Goal: Task Accomplishment & Management: Manage account settings

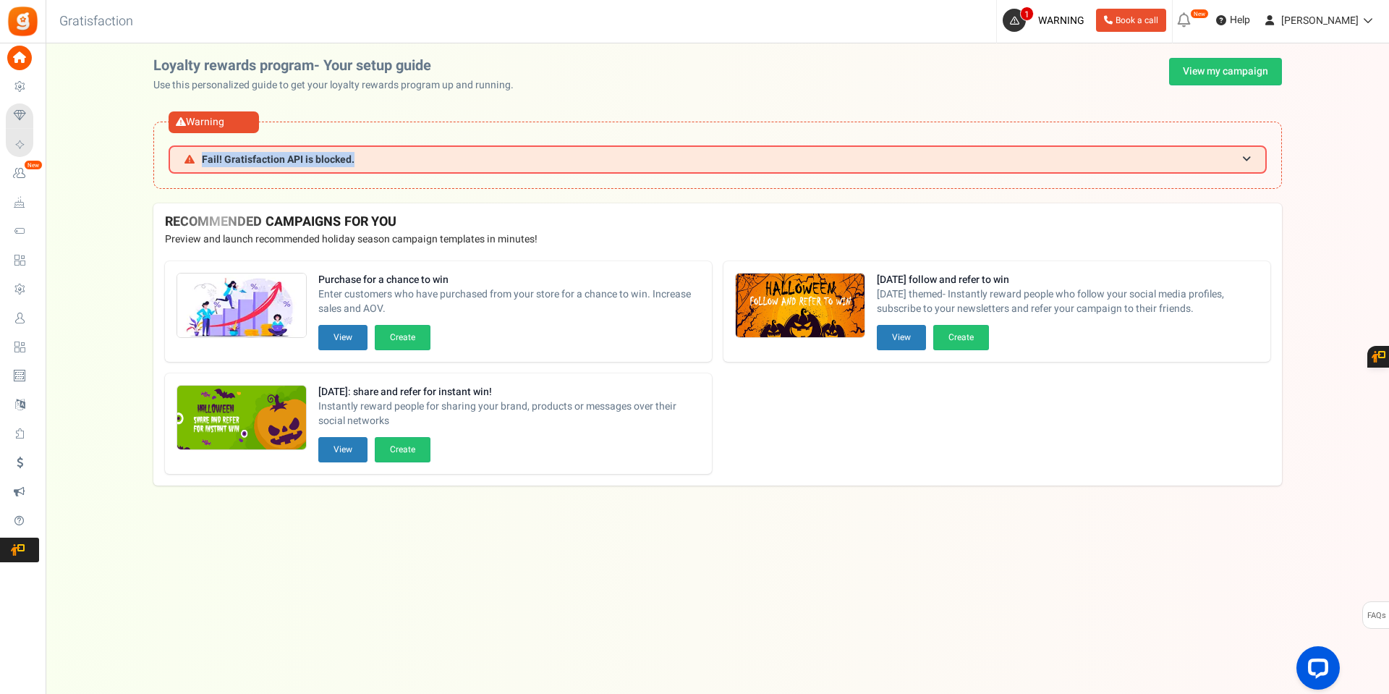
drag, startPoint x: 378, startPoint y: 149, endPoint x: 223, endPoint y: 142, distance: 155.7
click at [190, 177] on div "Warning Fail! Gratisfaction API is blocked. Unable to connect to your server. T…" at bounding box center [717, 155] width 1129 height 67
copy span "Fail! Gratisfaction API is blocked."
click at [330, 162] on span "Fail! Gratisfaction API is blocked." at bounding box center [278, 159] width 153 height 11
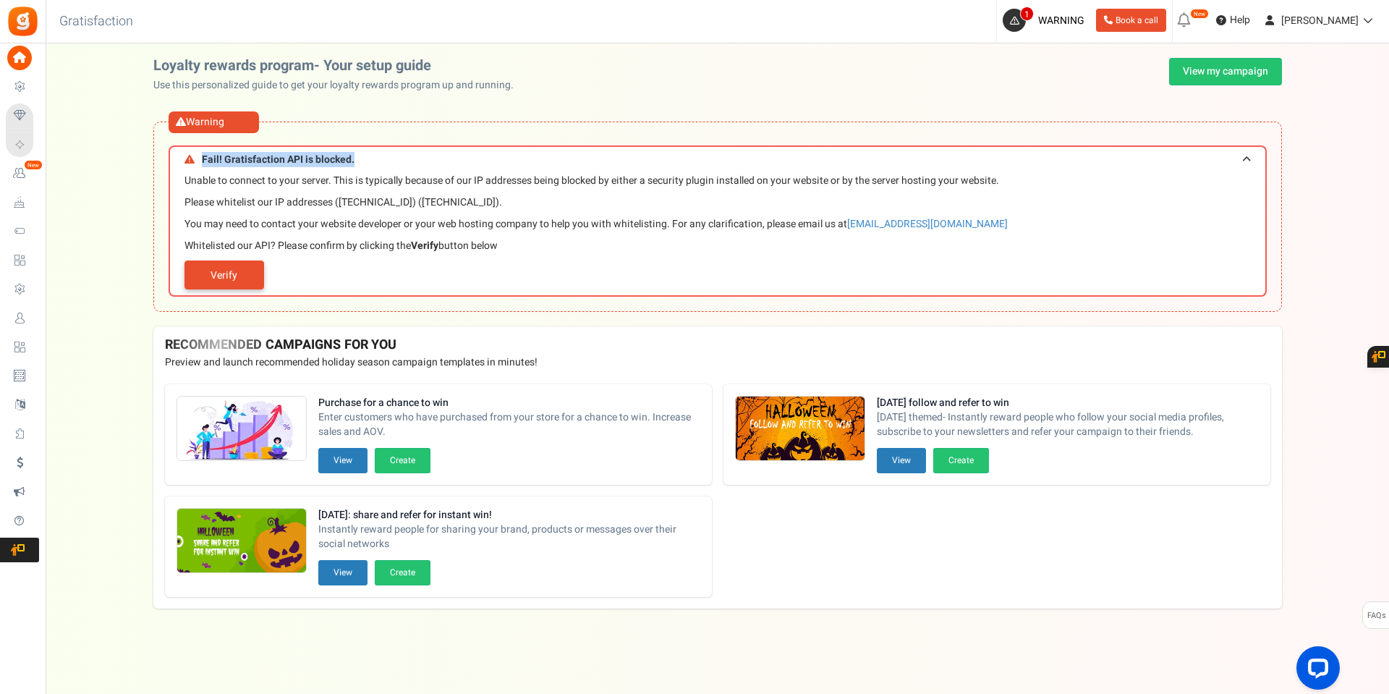
click at [230, 281] on link "Verify" at bounding box center [225, 274] width 80 height 29
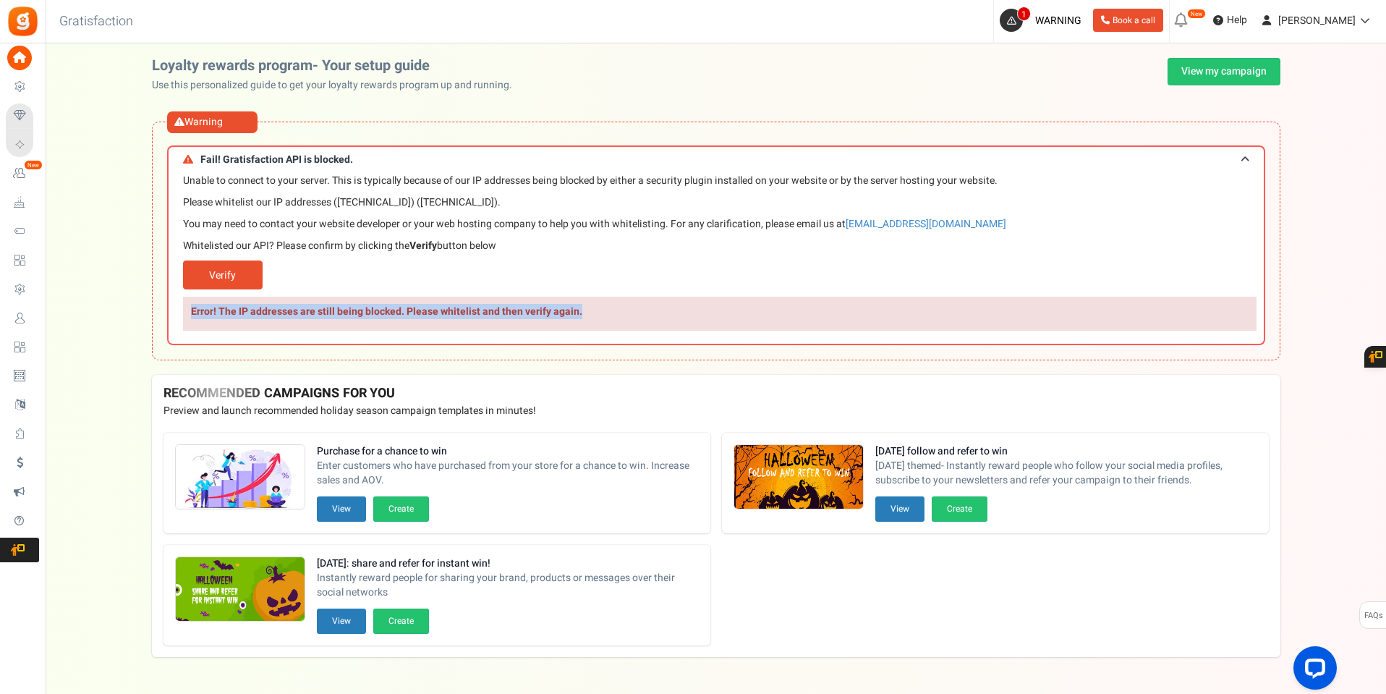
drag, startPoint x: 601, startPoint y: 315, endPoint x: 199, endPoint y: 296, distance: 402.8
click at [187, 318] on p "Error! The IP addresses are still being blocked. Please whitelist and then veri…" at bounding box center [720, 314] width 1074 height 34
copy b "Error! The IP addresses are still being blocked. Please whitelist and then veri…"
click at [0, 0] on span "Users" at bounding box center [0, 0] width 0 height 0
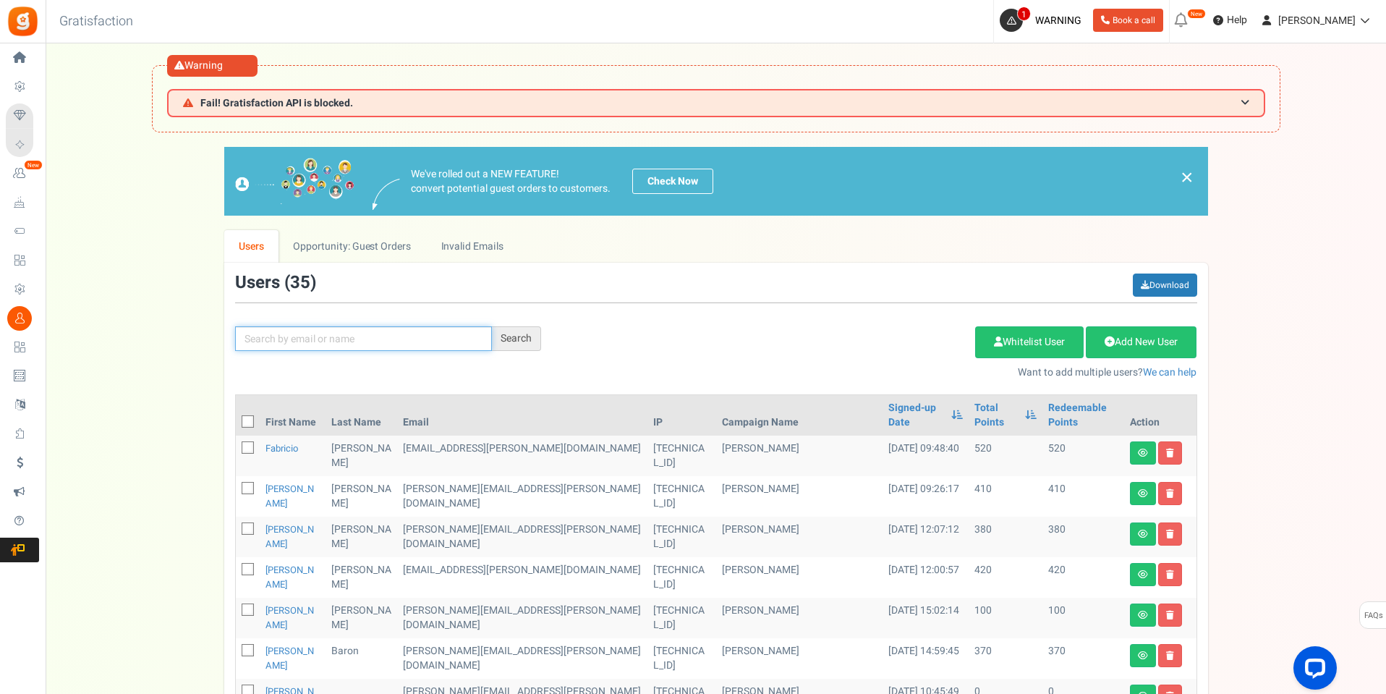
click at [334, 338] on input "text" at bounding box center [363, 338] width 257 height 25
click at [530, 342] on div "Search" at bounding box center [516, 338] width 49 height 25
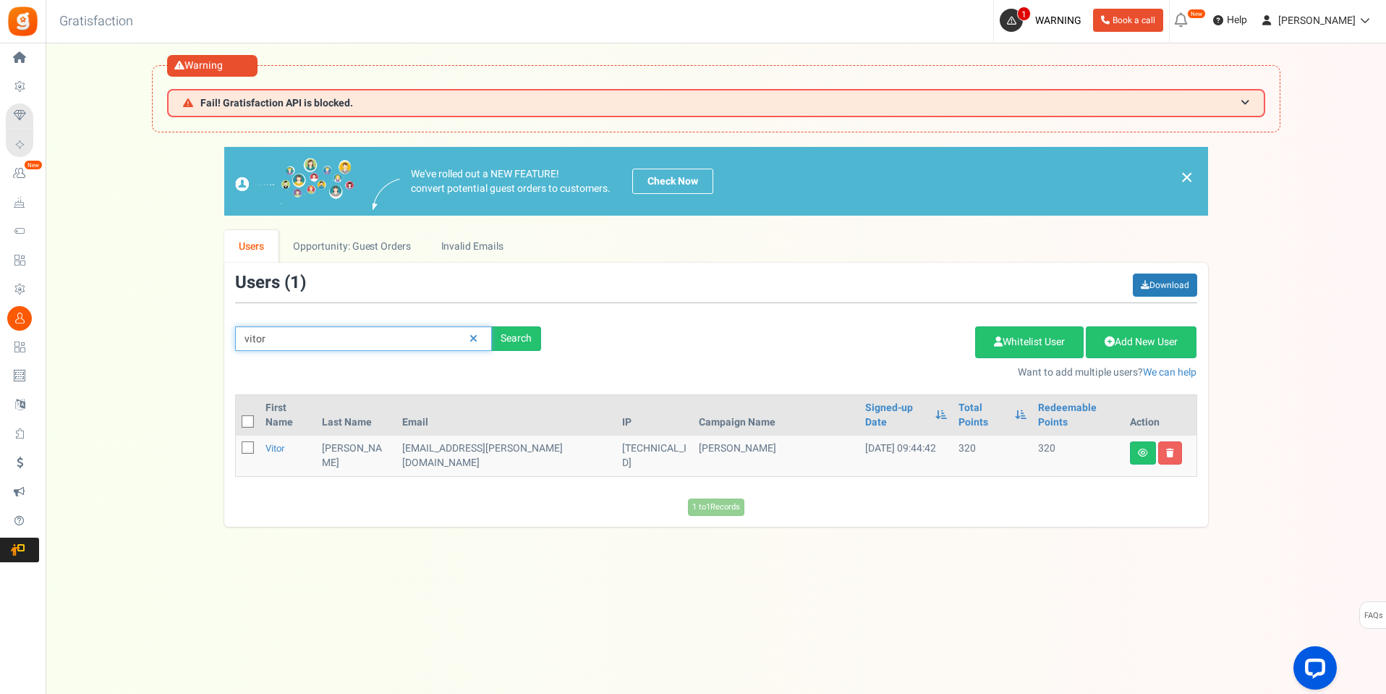
drag, startPoint x: 389, startPoint y: 339, endPoint x: 142, endPoint y: 381, distance: 251.0
click at [153, 357] on div "We've rolled out a NEW FEATURE! convert potential guest orders to customers. Ch…" at bounding box center [716, 337] width 1312 height 380
drag, startPoint x: 336, startPoint y: 342, endPoint x: 138, endPoint y: 359, distance: 199.0
click at [156, 347] on div "We've rolled out a NEW FEATURE! convert potential guest orders to customers. Ch…" at bounding box center [716, 337] width 1312 height 380
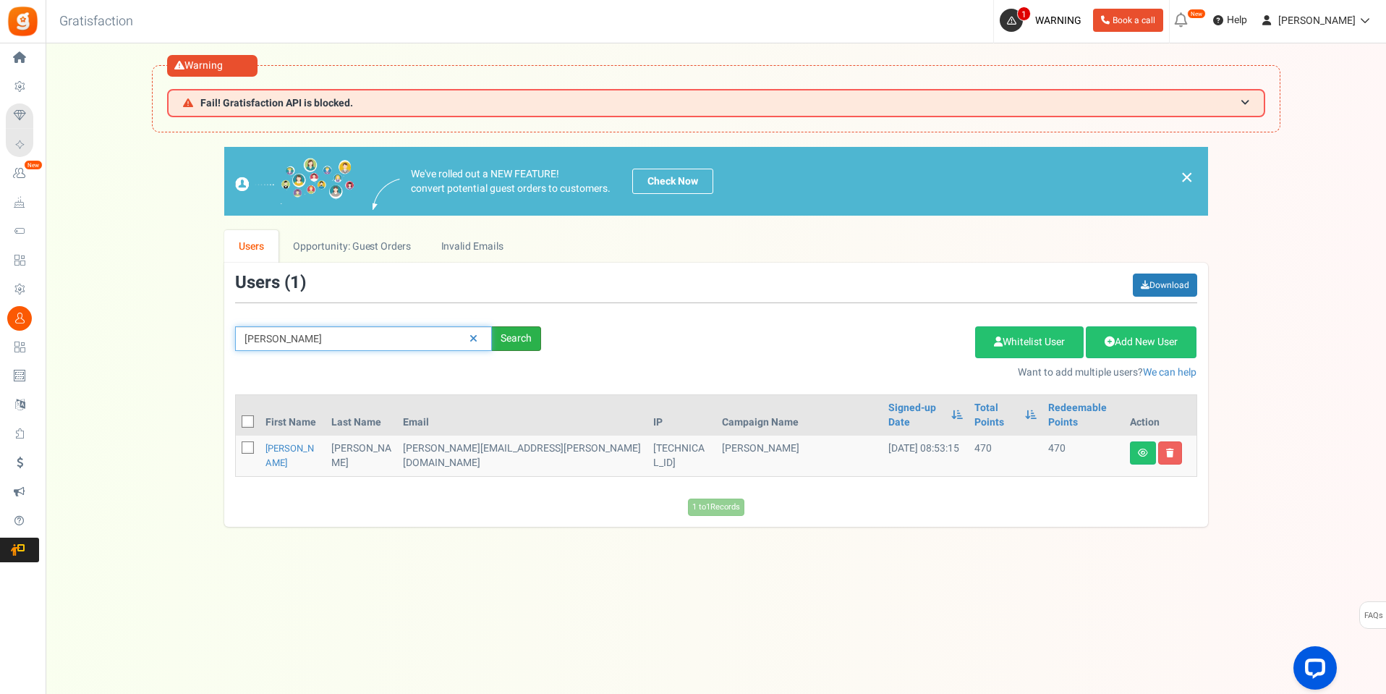
type input "debora"
click at [520, 331] on div "Search" at bounding box center [516, 338] width 49 height 25
click at [284, 441] on link "Debora" at bounding box center [290, 455] width 48 height 28
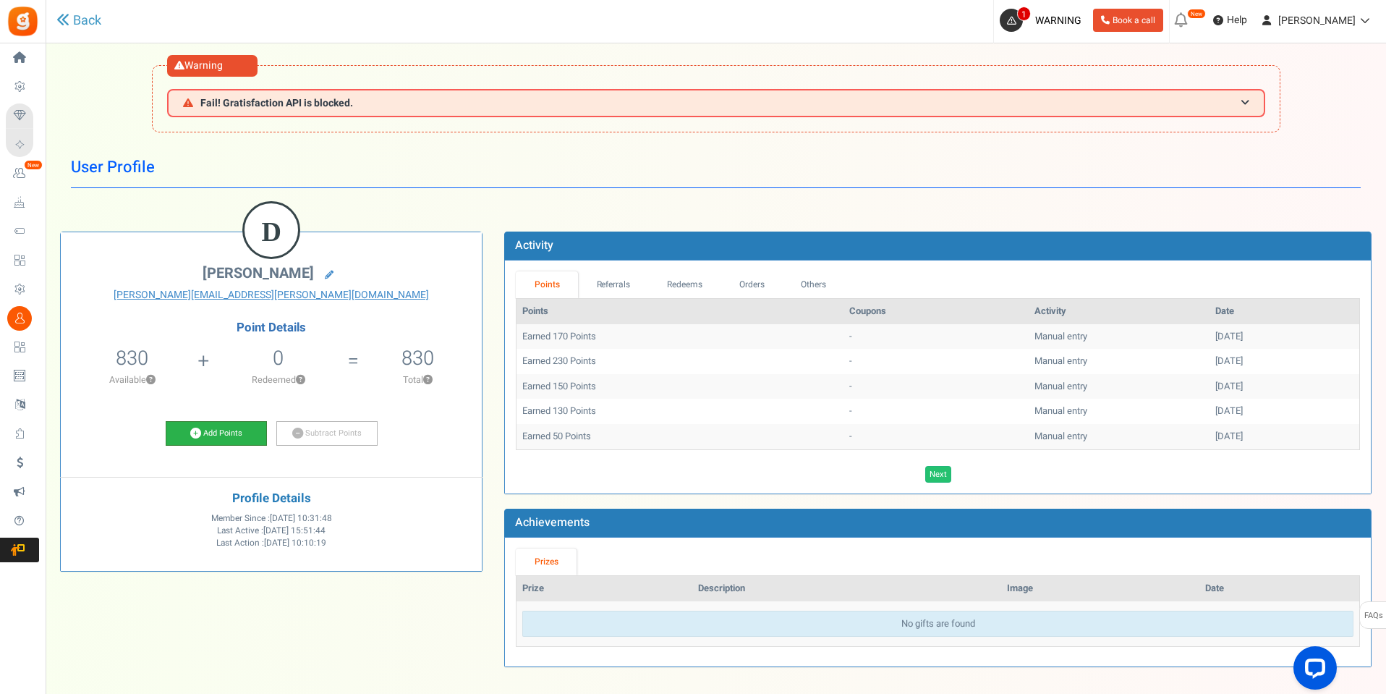
click at [213, 432] on link "Add Points" at bounding box center [216, 433] width 101 height 25
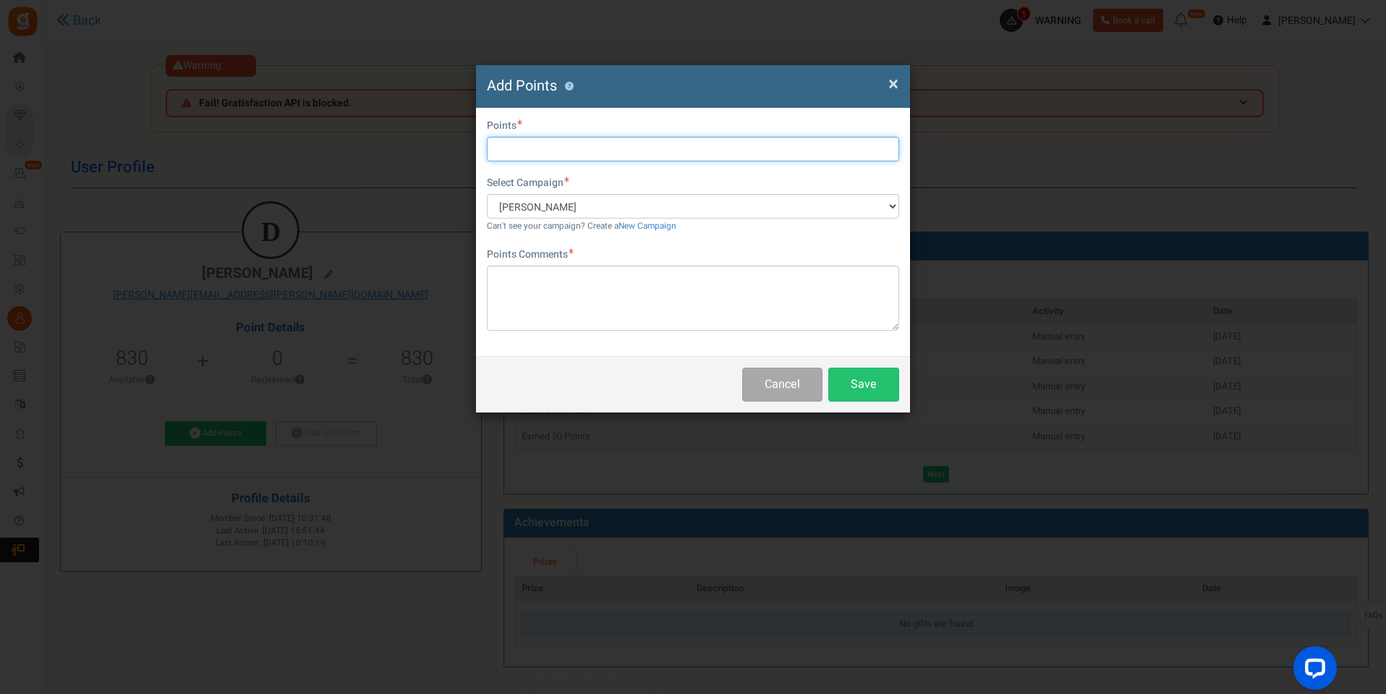
click at [625, 144] on input "text" at bounding box center [693, 149] width 412 height 25
type input "50"
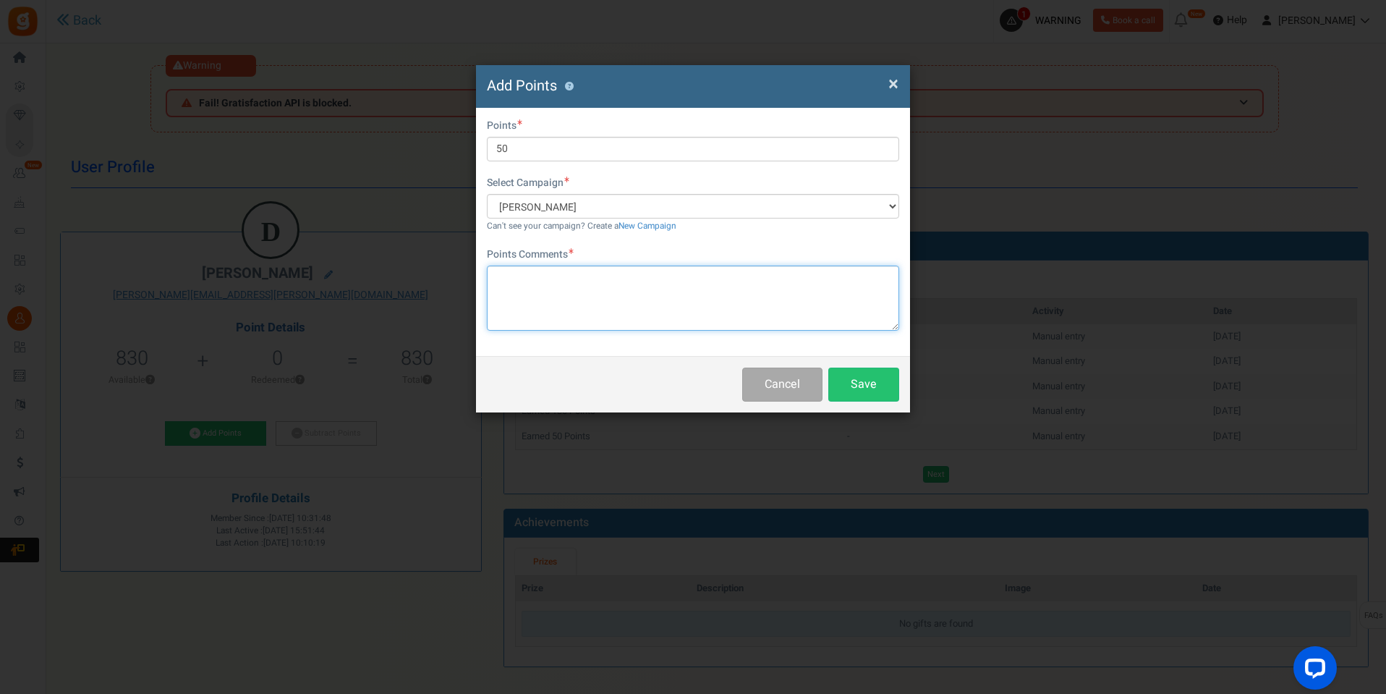
click at [597, 287] on textarea at bounding box center [693, 298] width 412 height 65
type textarea "pontos semanais"
click at [867, 378] on button "Save" at bounding box center [864, 385] width 71 height 34
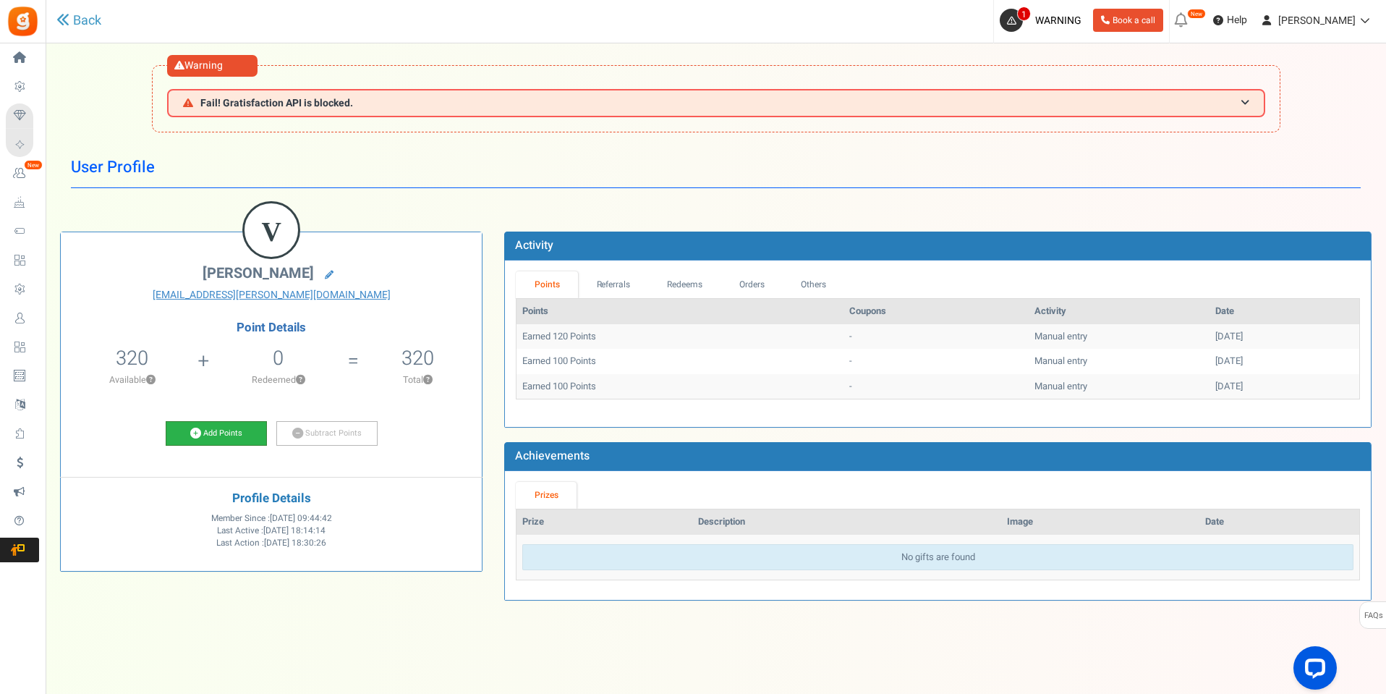
click at [200, 431] on link "Add Points" at bounding box center [216, 433] width 101 height 25
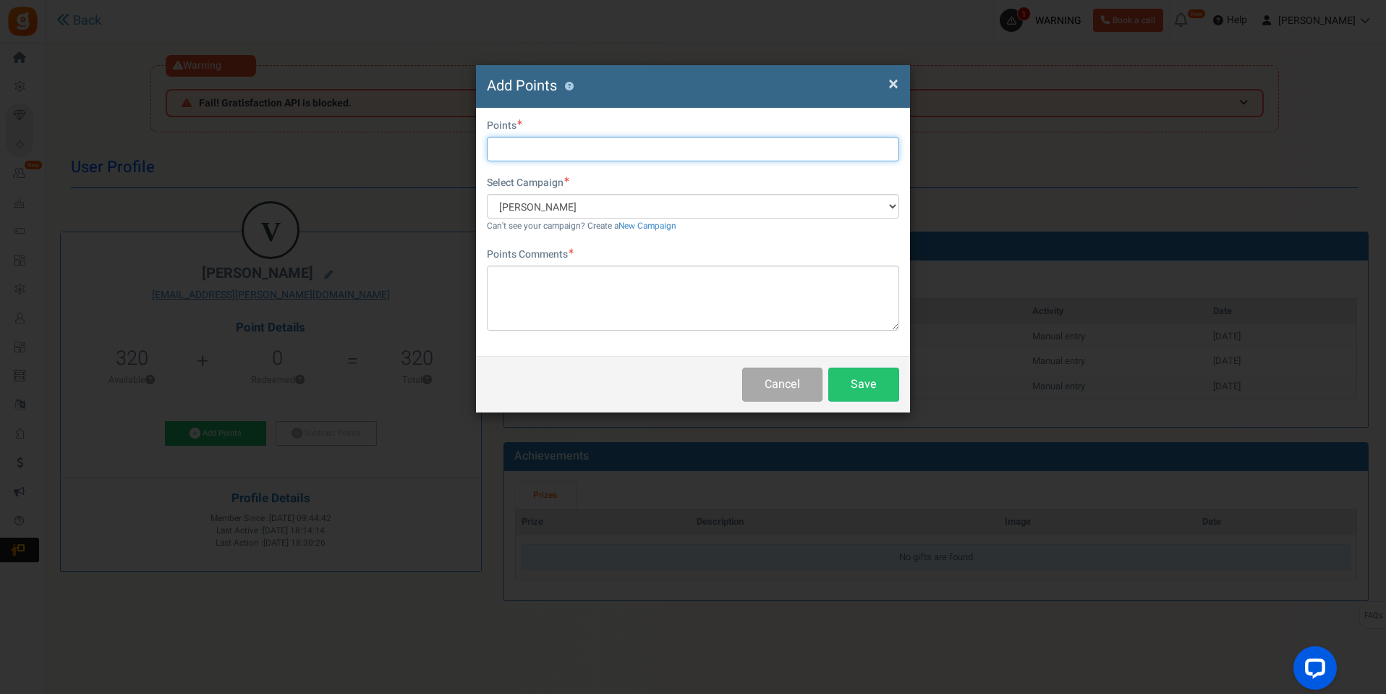
click at [609, 148] on input "text" at bounding box center [693, 149] width 412 height 25
type input "150"
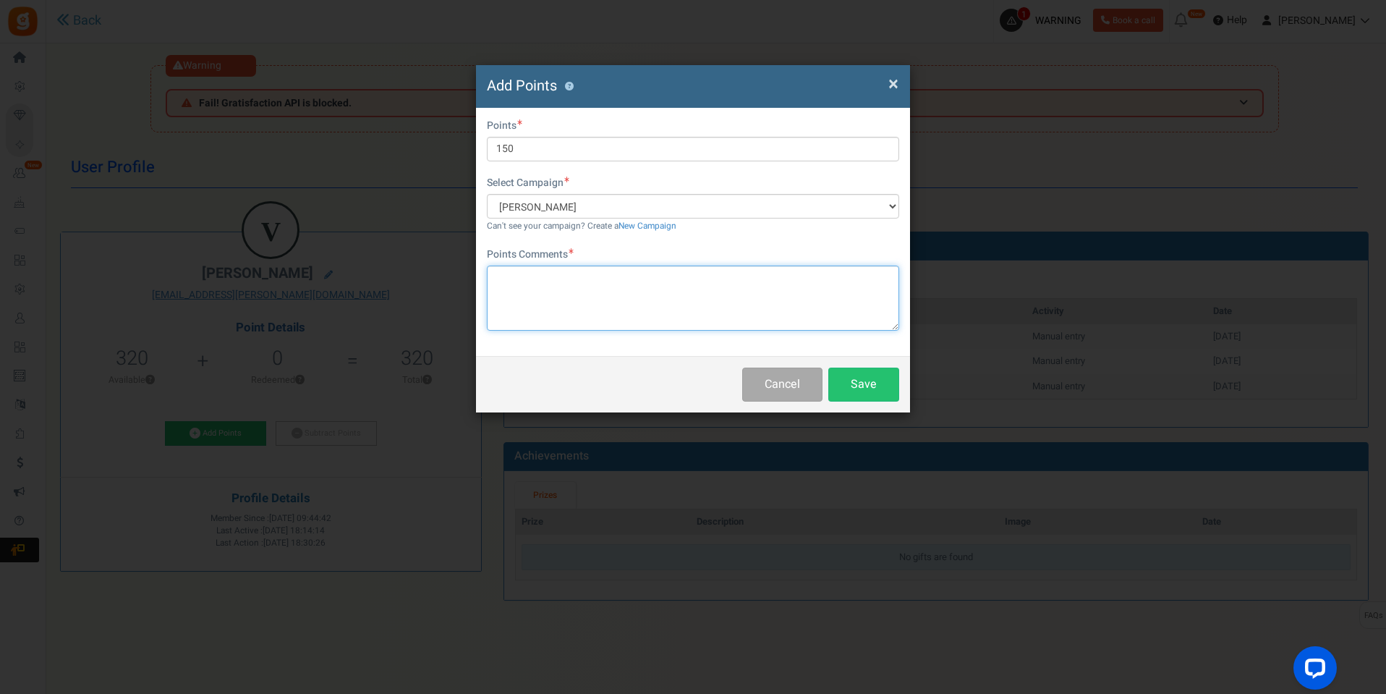
click at [623, 309] on textarea at bounding box center [693, 298] width 412 height 65
type textarea "ponto mês + continuidade"
click at [896, 378] on button "Save" at bounding box center [864, 385] width 71 height 34
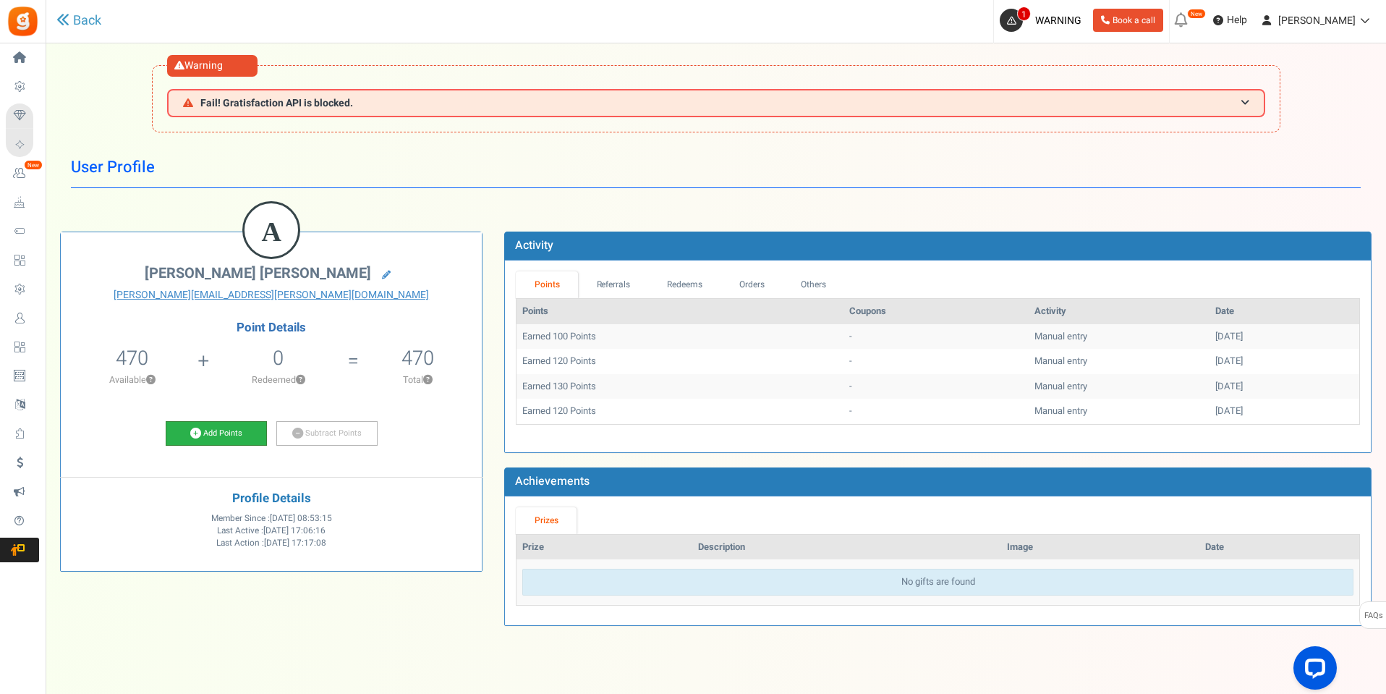
click at [195, 438] on icon at bounding box center [195, 433] width 11 height 11
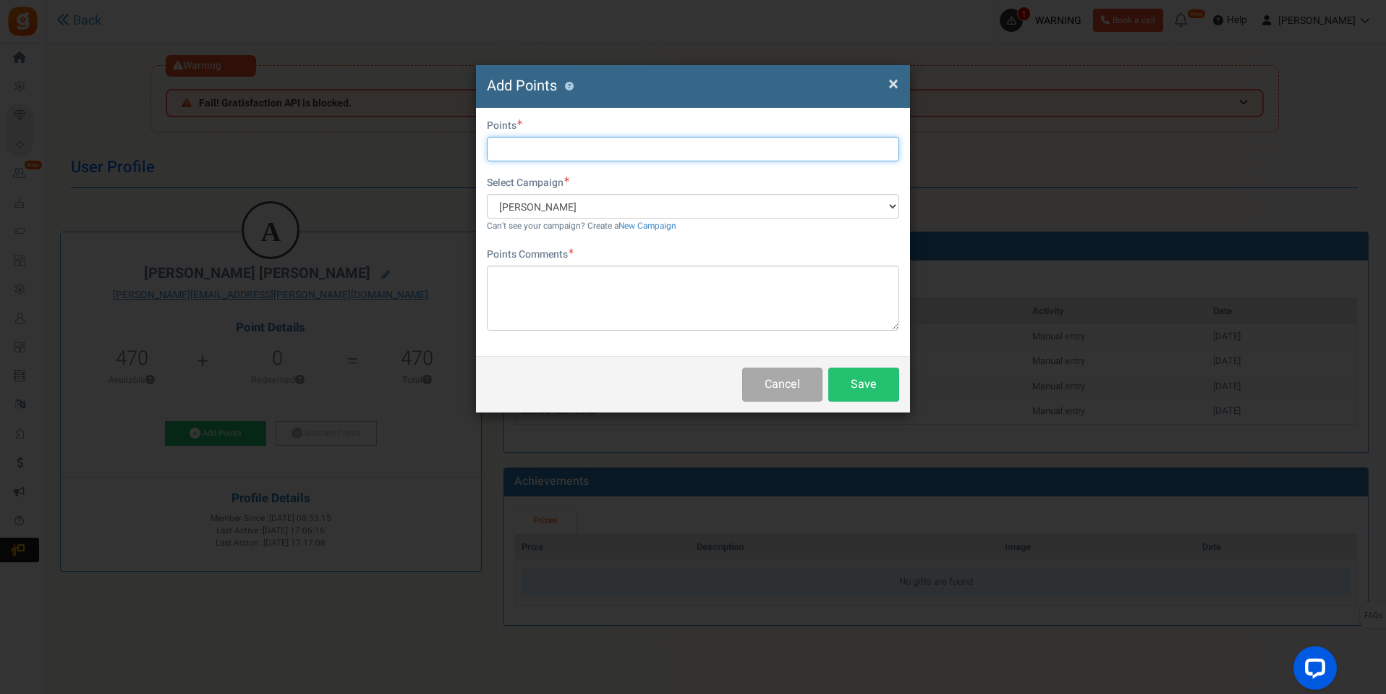
click at [554, 141] on input "text" at bounding box center [693, 149] width 412 height 25
type input "100"
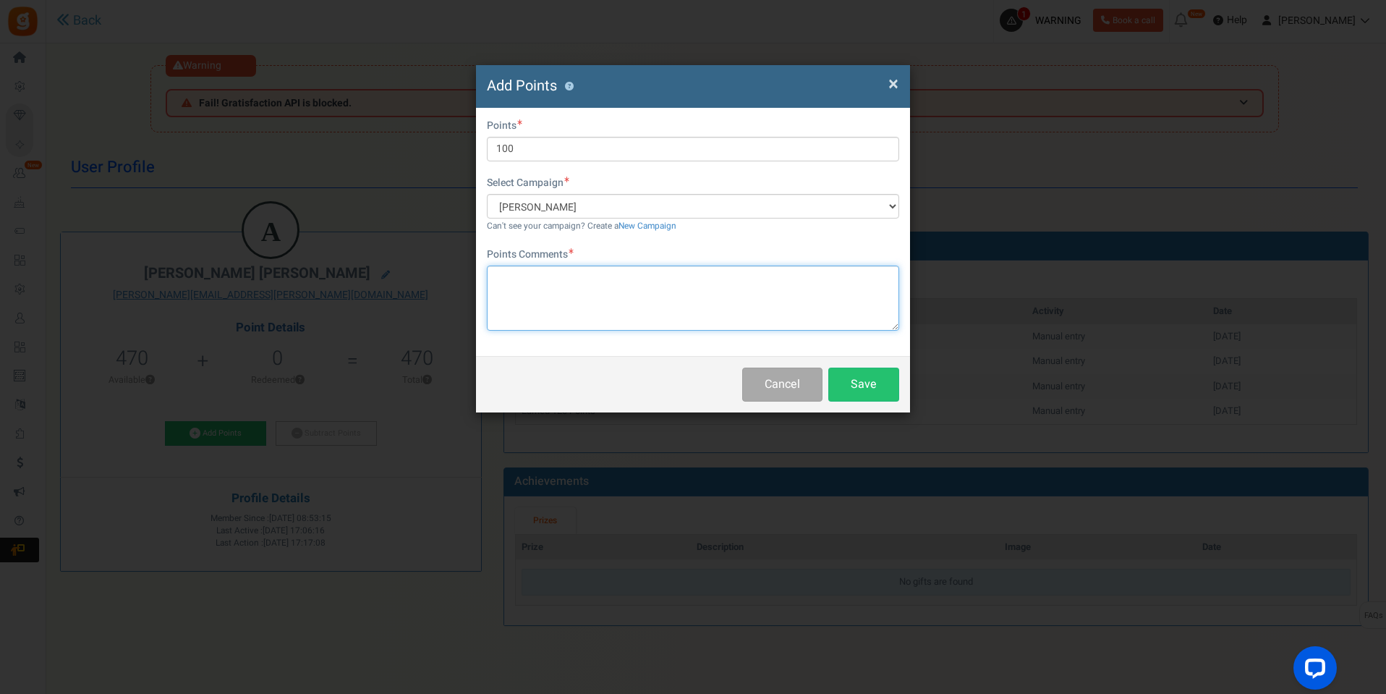
click at [712, 305] on textarea at bounding box center [693, 298] width 412 height 65
type textarea "pontos setembro"
click at [850, 376] on button "Save" at bounding box center [864, 385] width 71 height 34
